Goal: Transaction & Acquisition: Obtain resource

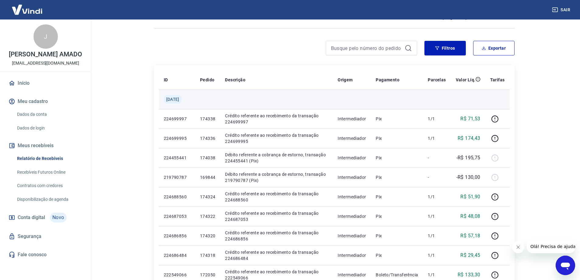
scroll to position [30, 0]
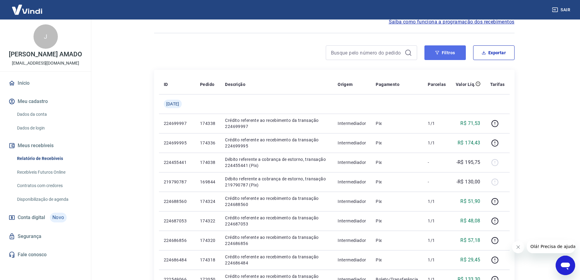
click at [457, 57] on button "Filtros" at bounding box center [445, 52] width 41 height 15
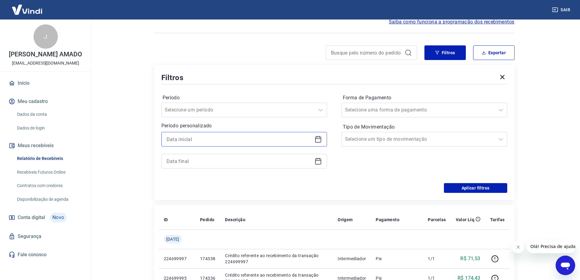
click at [244, 135] on input at bounding box center [240, 139] width 146 height 9
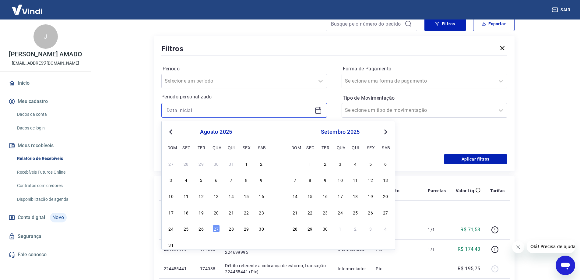
scroll to position [61, 0]
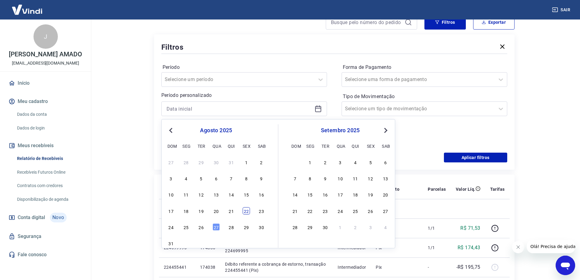
click at [246, 212] on div "22" at bounding box center [246, 210] width 7 height 7
type input "22/08/2025"
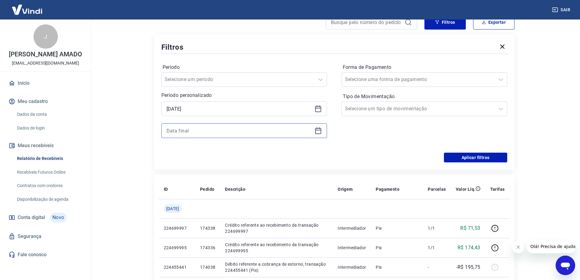
click at [234, 130] on input at bounding box center [240, 130] width 146 height 9
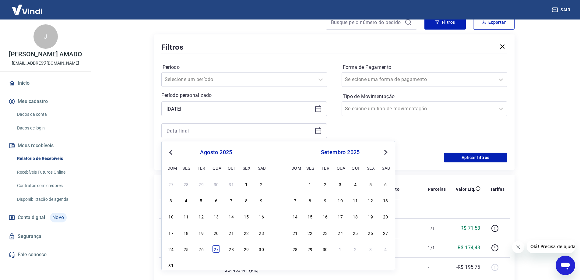
click at [214, 248] on div "27" at bounding box center [216, 248] width 7 height 7
type input "27/08/2025"
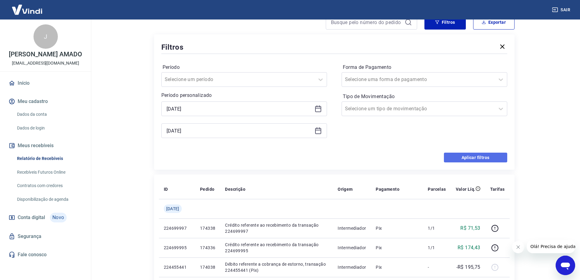
click at [454, 159] on button "Aplicar filtros" at bounding box center [475, 158] width 63 height 10
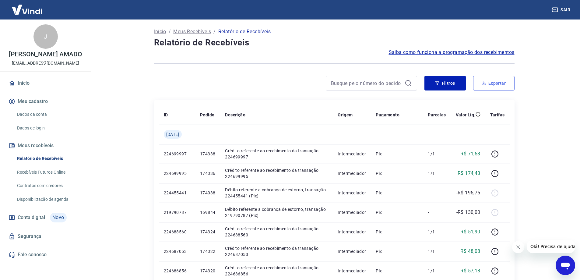
click at [488, 82] on button "Exportar" at bounding box center [493, 83] width 41 height 15
type input "22/08/2025"
type input "27/08/2025"
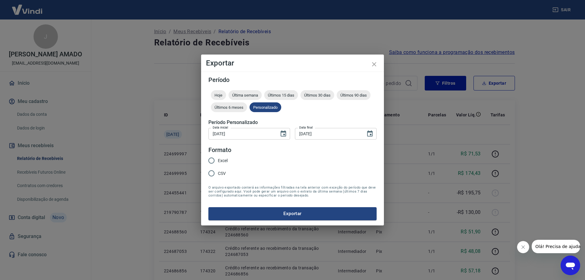
click at [219, 162] on span "Excel" at bounding box center [223, 160] width 10 height 6
click at [213, 160] on input "Excel" at bounding box center [211, 160] width 13 height 13
radio input "true"
click at [231, 215] on button "Exportar" at bounding box center [292, 213] width 168 height 13
